Goal: Contribute content

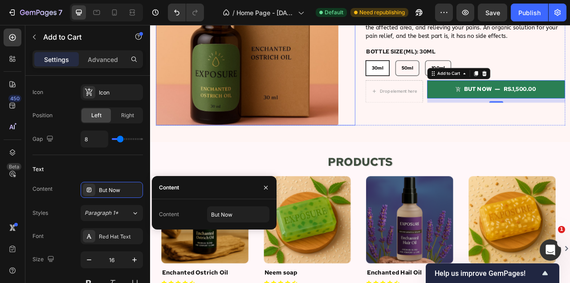
scroll to position [564, 0]
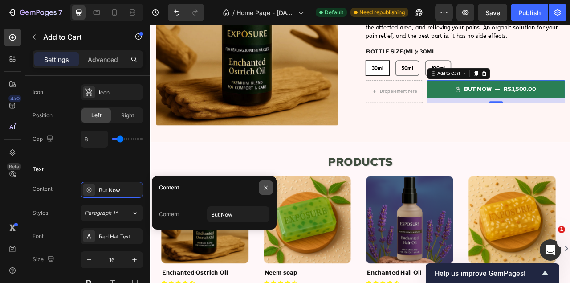
click at [265, 184] on icon "button" at bounding box center [265, 187] width 7 height 7
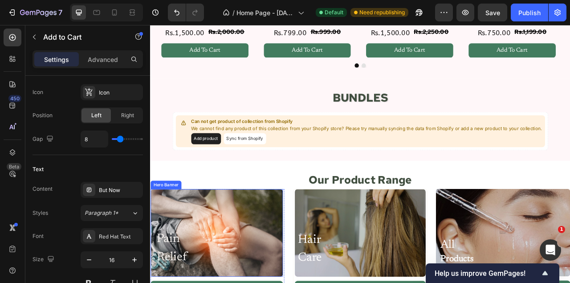
scroll to position [920, 0]
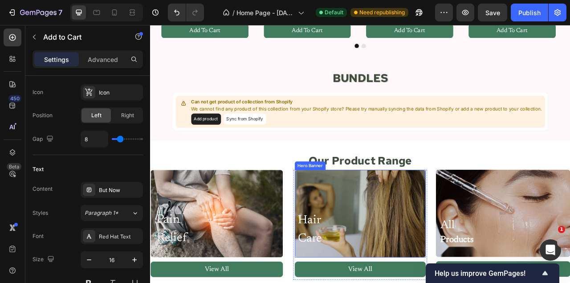
click at [404, 237] on div "Overlay" at bounding box center [417, 264] width 167 height 111
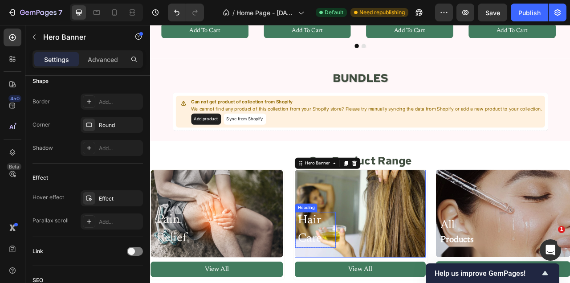
click at [350, 282] on h2 "Hair Care" at bounding box center [360, 285] width 52 height 45
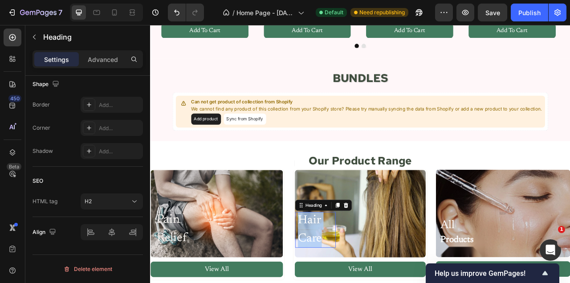
scroll to position [0, 0]
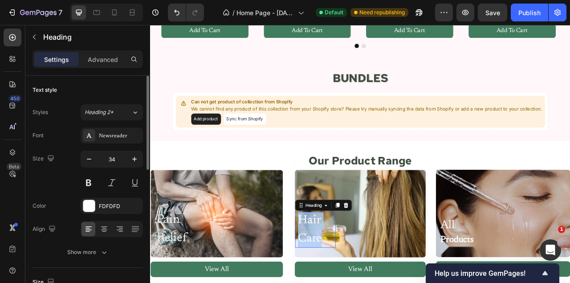
click at [350, 282] on p "Hair Care" at bounding box center [362, 285] width 48 height 45
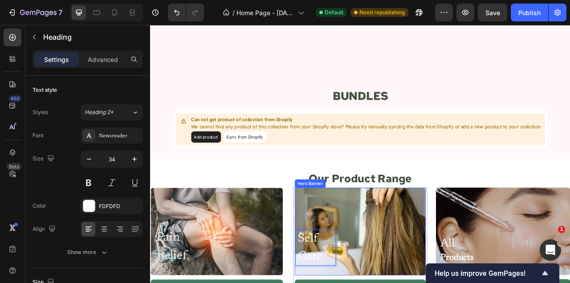
scroll to position [986, 0]
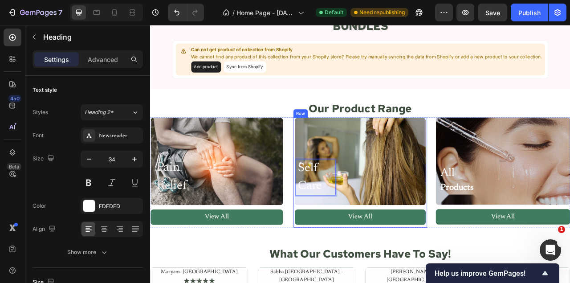
click at [408, 219] on div "Self Care Heading 0 Row" at bounding box center [417, 225] width 167 height 58
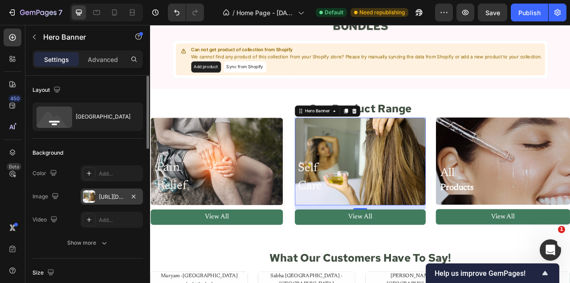
click at [99, 198] on div "[URL][DOMAIN_NAME]" at bounding box center [112, 197] width 26 height 8
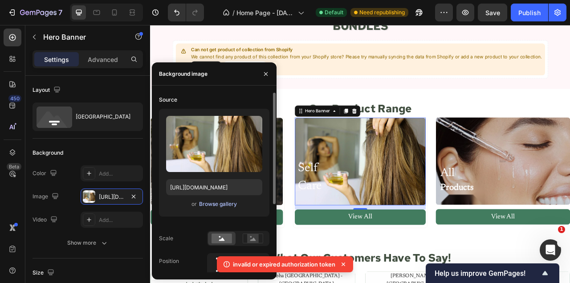
click at [206, 202] on div "Browse gallery" at bounding box center [218, 204] width 38 height 8
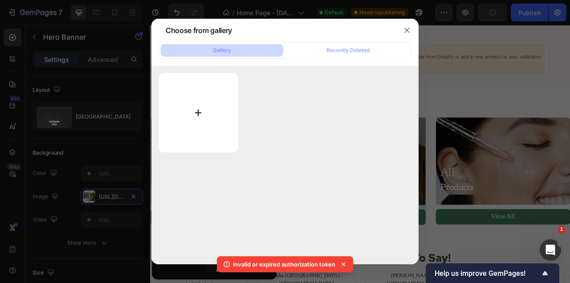
click at [217, 105] on input "file" at bounding box center [198, 112] width 80 height 79
type input "C:\fakepath\selfcare.avif"
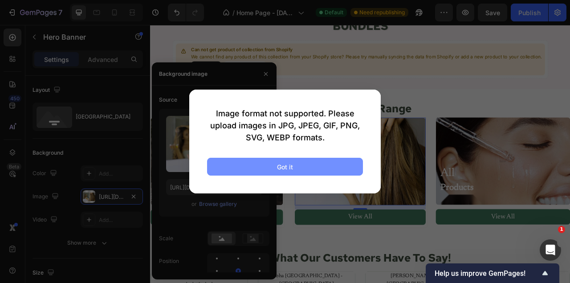
click at [289, 169] on div "Got it" at bounding box center [285, 166] width 16 height 9
